Goal: Information Seeking & Learning: Understand process/instructions

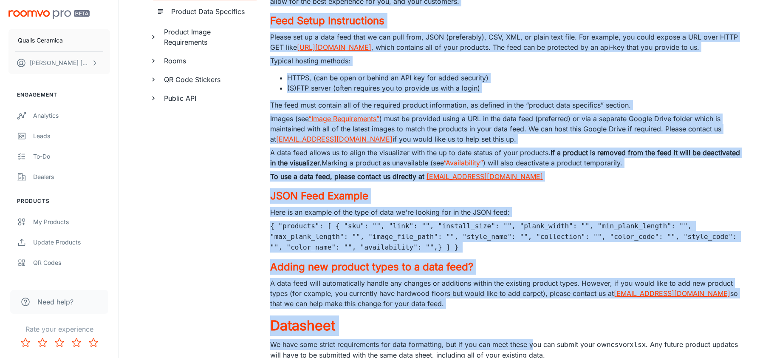
scroll to position [300, 0]
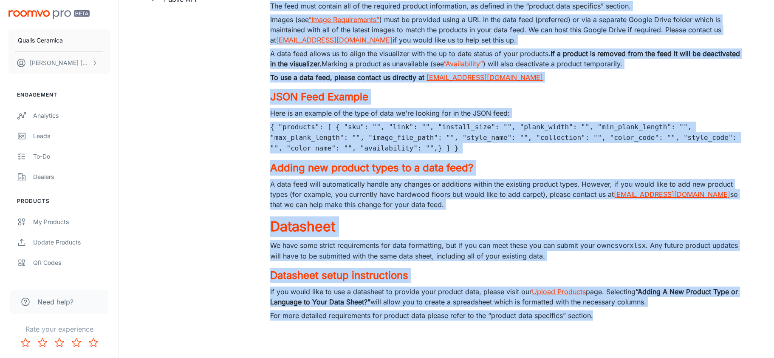
drag, startPoint x: 266, startPoint y: 46, endPoint x: 668, endPoint y: 375, distance: 519.3
copy div "Ways to Provide Product Data < Table of Contents Ways to Provide Product Data D…"
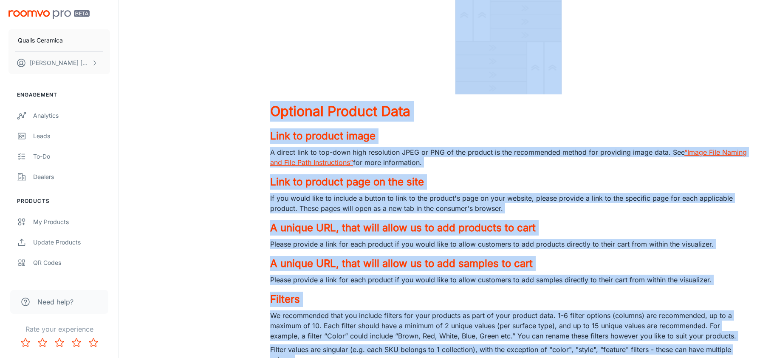
scroll to position [4884, 0]
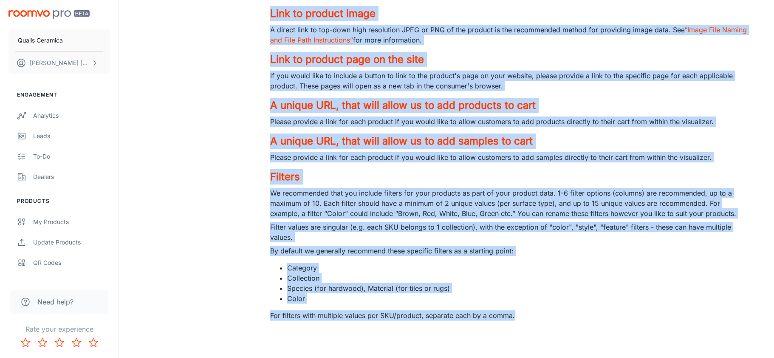
drag, startPoint x: 266, startPoint y: 47, endPoint x: 544, endPoint y: 387, distance: 439.9
copy div "Product Data Specifics < Table of Contents Product Data Specifics Summary of Da…"
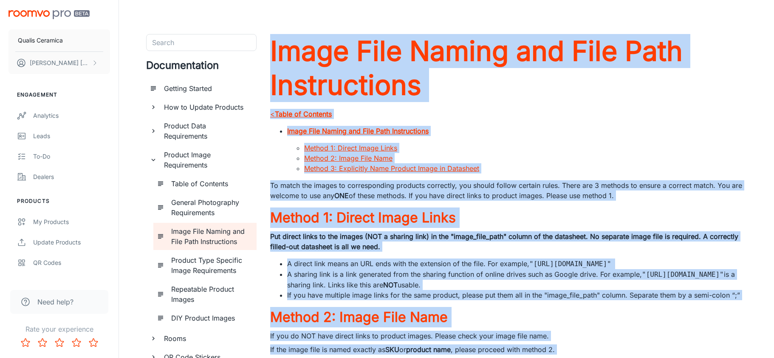
scroll to position [207, 0]
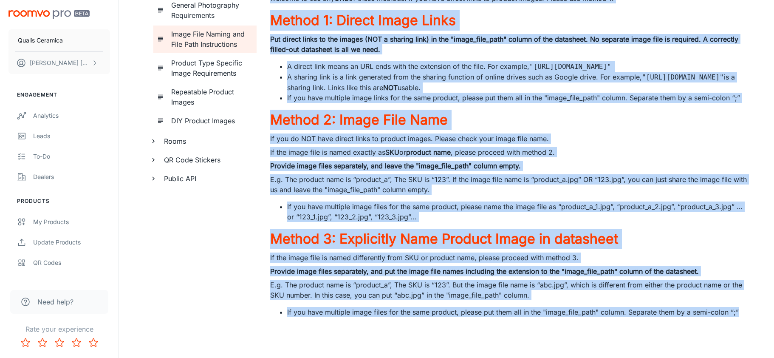
drag, startPoint x: 265, startPoint y: 49, endPoint x: 771, endPoint y: 393, distance: 611.1
copy div "Image File Naming and File Path Instructions < Table of Contents Image File Nam…"
